Goal: Contribute content

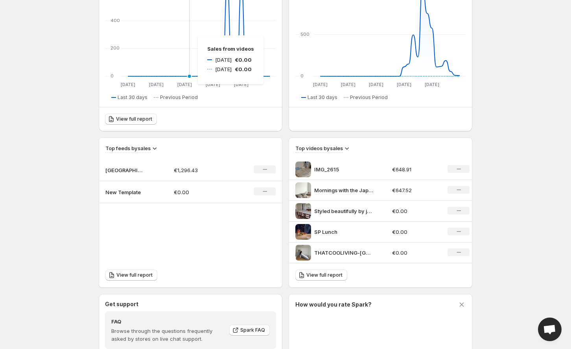
scroll to position [152, 0]
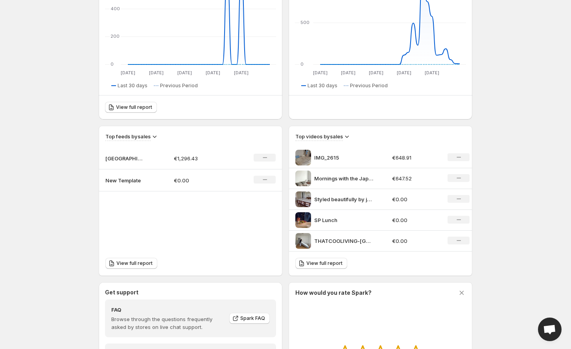
click at [127, 181] on p "New Template" at bounding box center [124, 180] width 39 height 8
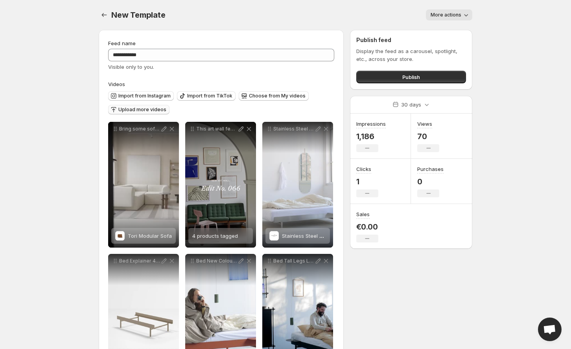
click at [151, 111] on span "Upload more videos" at bounding box center [142, 110] width 48 height 6
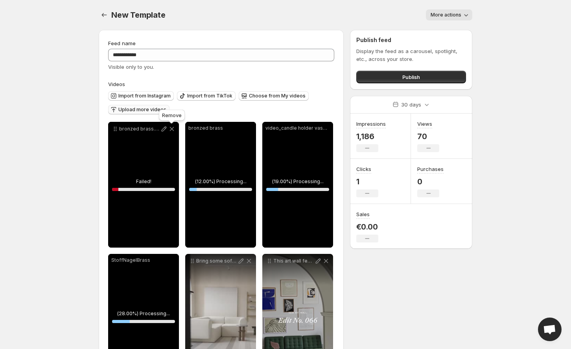
click at [171, 129] on icon at bounding box center [172, 129] width 4 height 4
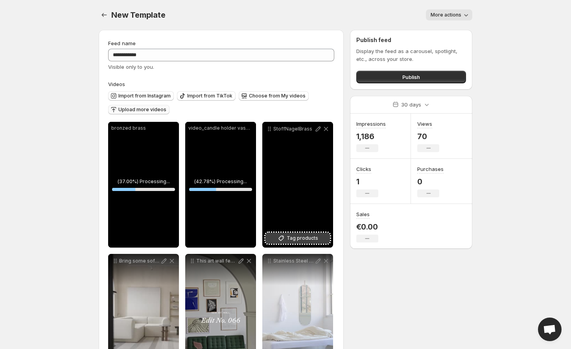
click at [286, 240] on button "Tag products" at bounding box center [297, 238] width 64 height 11
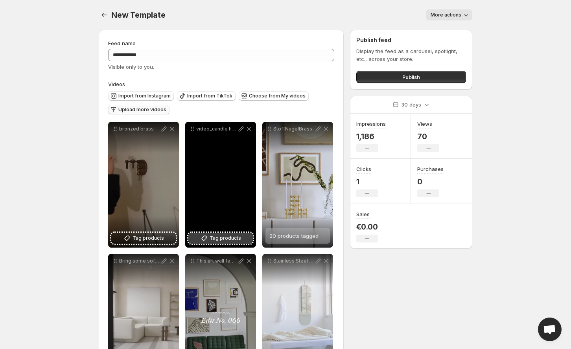
click at [213, 237] on span "Tag products" at bounding box center [224, 238] width 31 height 8
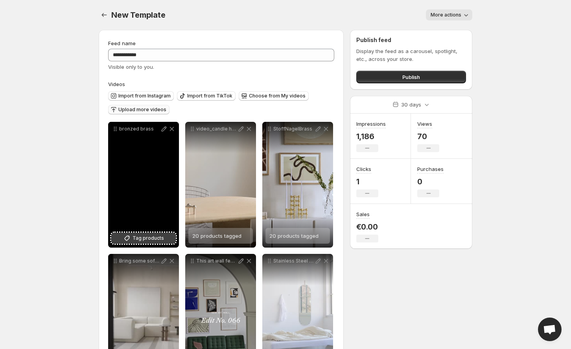
click at [147, 237] on span "Tag products" at bounding box center [147, 238] width 31 height 8
